Goal: Navigation & Orientation: Find specific page/section

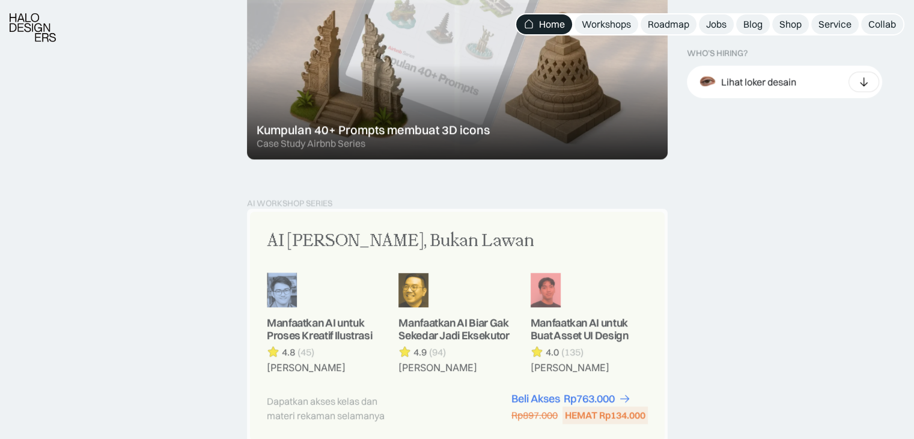
scroll to position [901, 0]
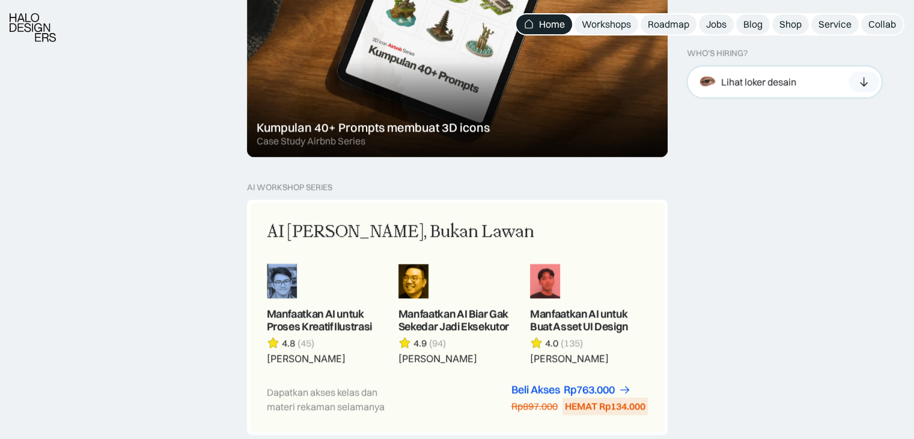
click at [765, 88] on div "Lihat loker desain" at bounding box center [746, 81] width 102 height 26
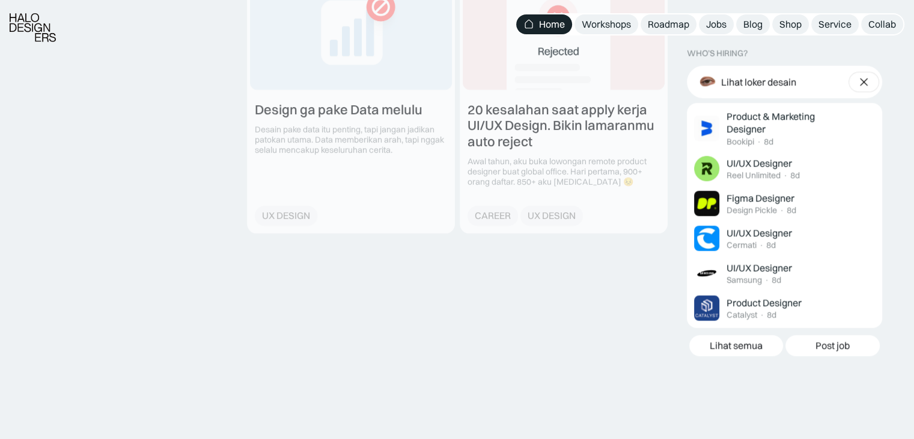
scroll to position [1442, 0]
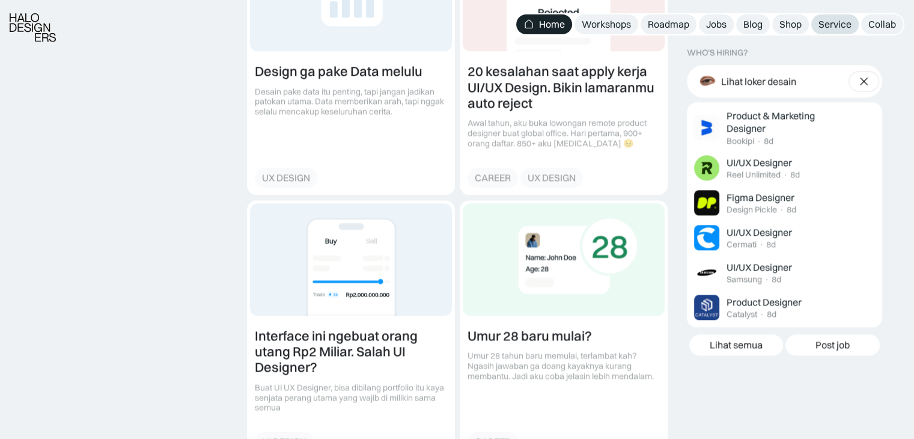
click at [830, 29] on div "Service" at bounding box center [834, 24] width 33 height 13
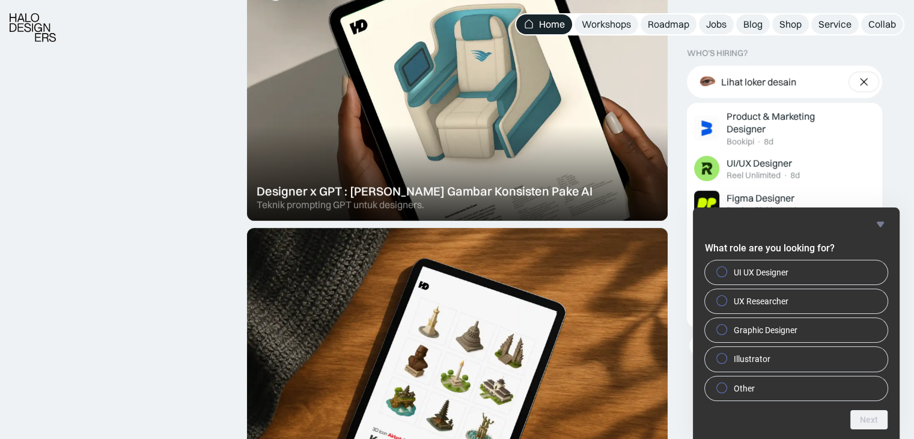
scroll to position [541, 0]
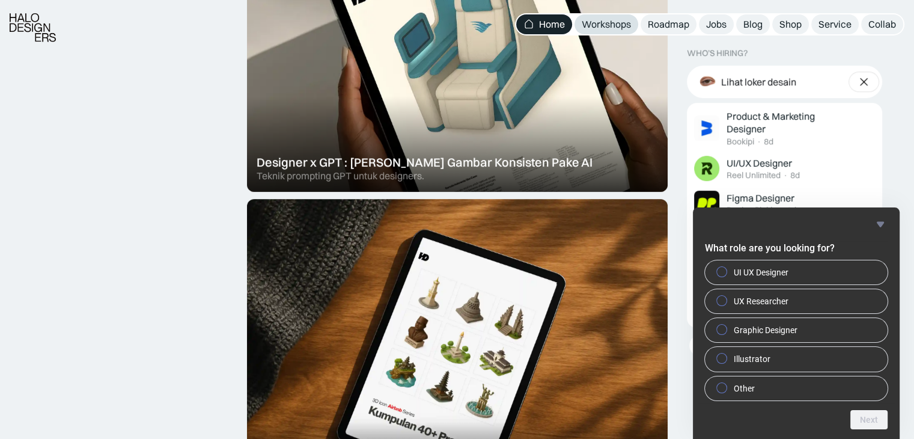
click at [626, 20] on div "Workshops" at bounding box center [606, 24] width 49 height 13
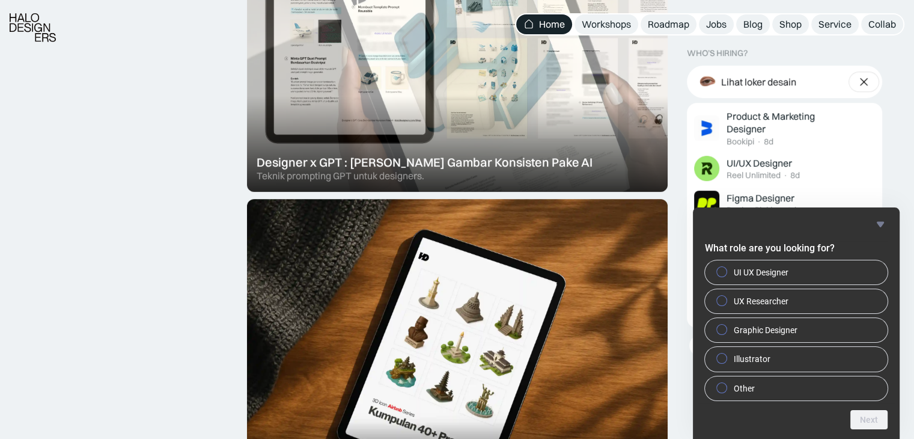
click at [537, 113] on div at bounding box center [457, 32] width 421 height 318
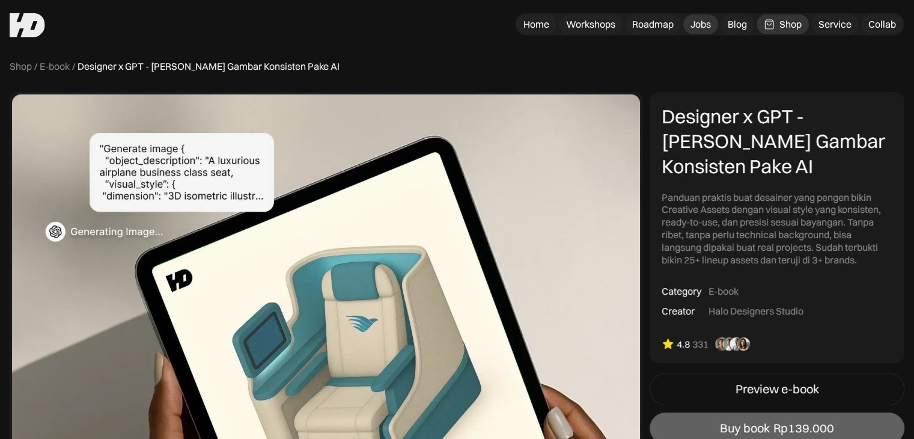
click at [714, 26] on link "Jobs" at bounding box center [700, 24] width 35 height 20
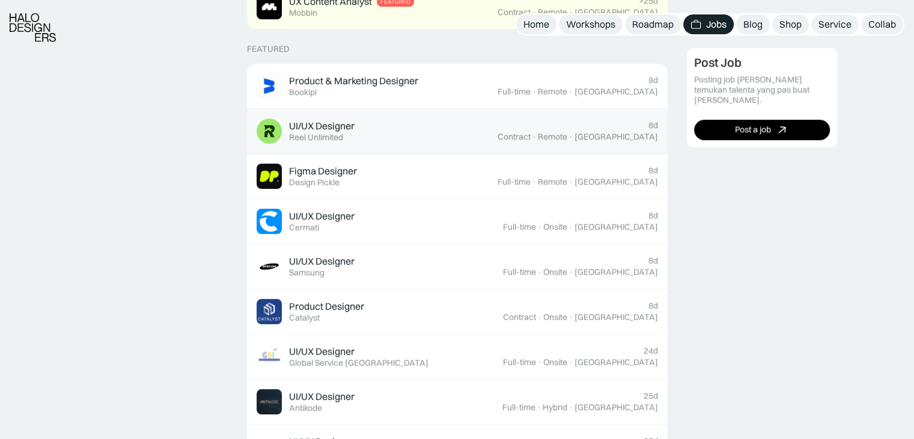
scroll to position [481, 0]
